Goal: Information Seeking & Learning: Learn about a topic

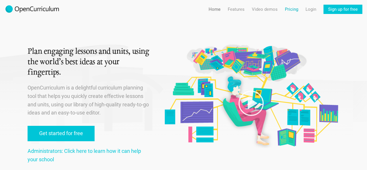
click at [294, 8] on link "Pricing" at bounding box center [291, 9] width 13 height 9
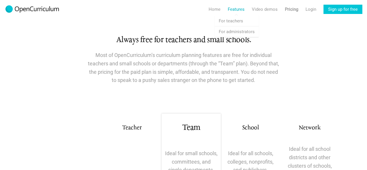
click at [236, 8] on link "Features" at bounding box center [236, 9] width 17 height 9
click at [231, 19] on link "Features For teachers" at bounding box center [237, 21] width 44 height 10
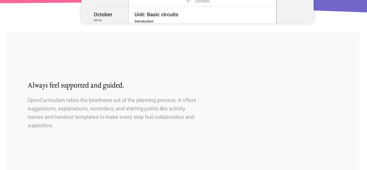
scroll to position [696, 0]
